Goal: Entertainment & Leisure: Consume media (video, audio)

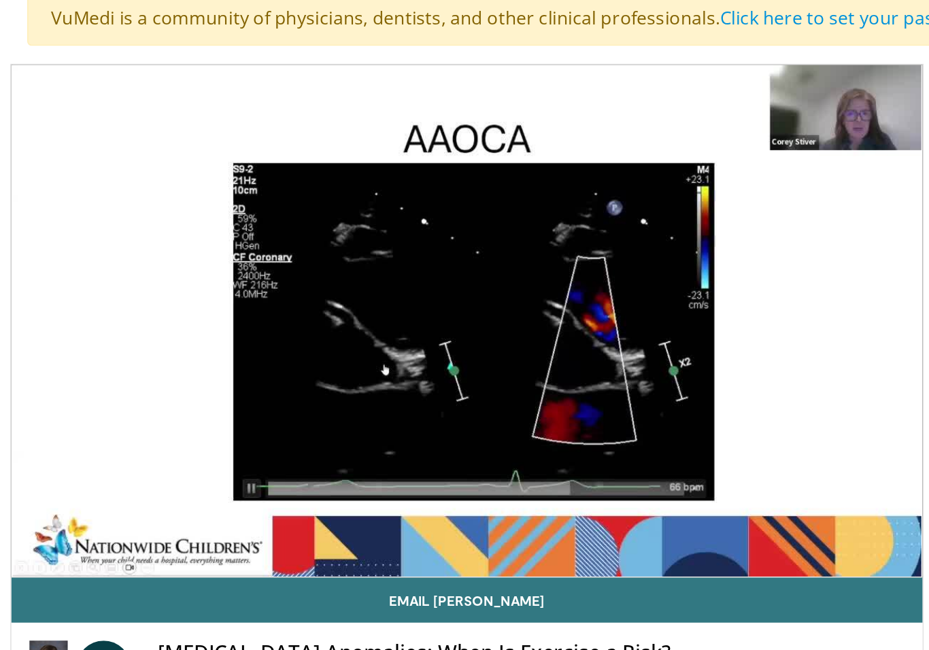
click at [48, 218] on div "10 seconds Tap to unmute" at bounding box center [319, 304] width 551 height 309
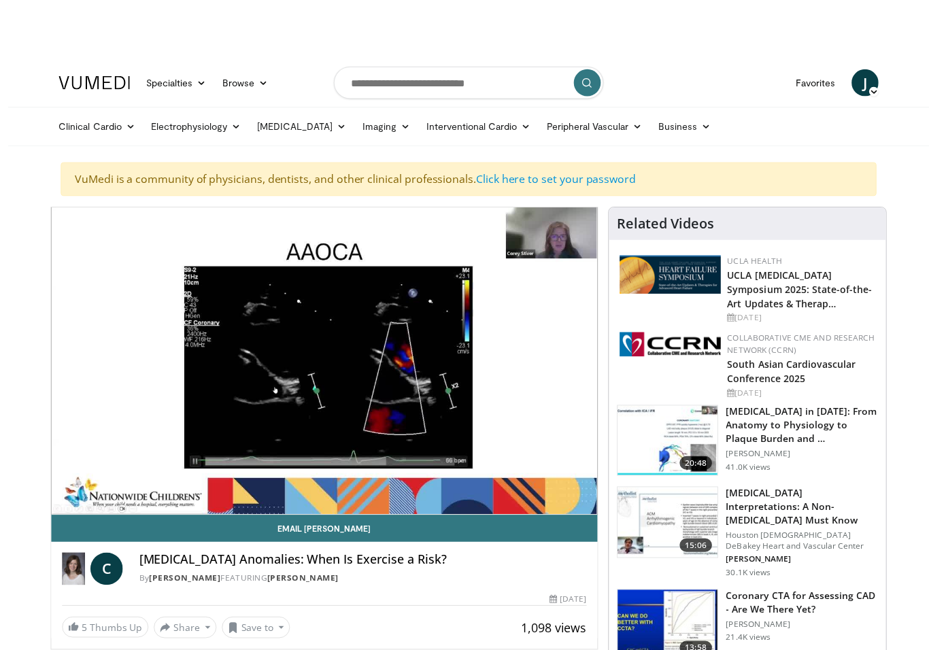
scroll to position [5, 0]
